Goal: Transaction & Acquisition: Download file/media

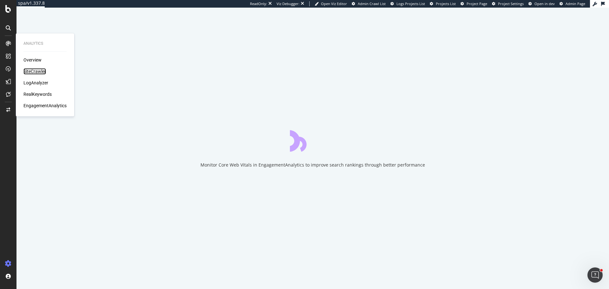
click at [34, 70] on div "SiteCrawler" at bounding box center [34, 71] width 23 height 6
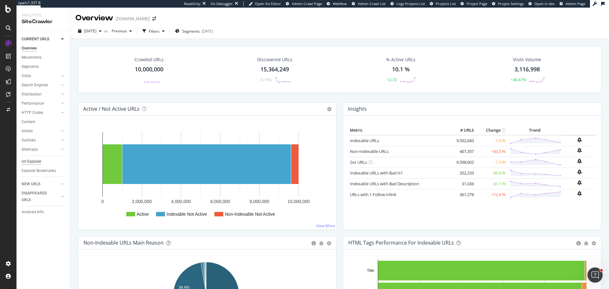
click at [32, 159] on div "Url Explorer" at bounding box center [32, 161] width 20 height 7
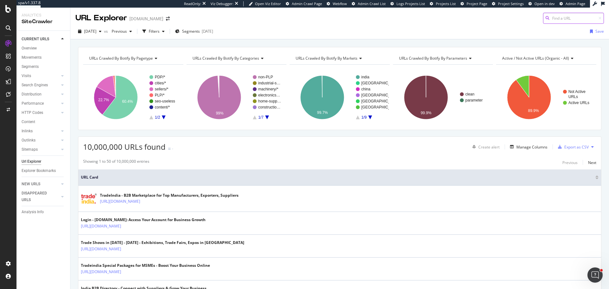
click at [572, 20] on input at bounding box center [573, 18] width 61 height 11
paste input "[URL][DOMAIN_NAME]"
type input "[URL][DOMAIN_NAME]"
click at [506, 29] on span "[URL][DOMAIN_NAME]" at bounding box center [495, 25] width 42 height 5
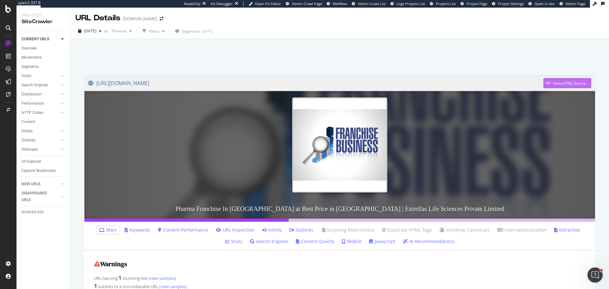
click at [557, 81] on div "View HTML Source" at bounding box center [569, 83] width 33 height 5
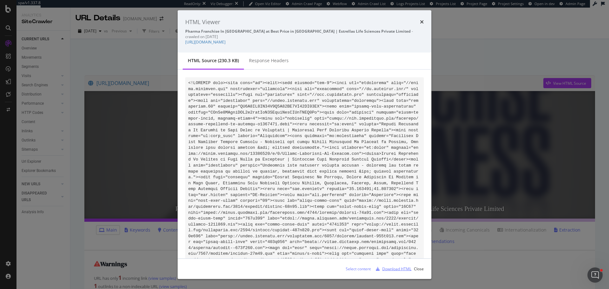
click at [388, 269] on div "Download HTML" at bounding box center [396, 268] width 29 height 5
